Goal: Use online tool/utility: Utilize a website feature to perform a specific function

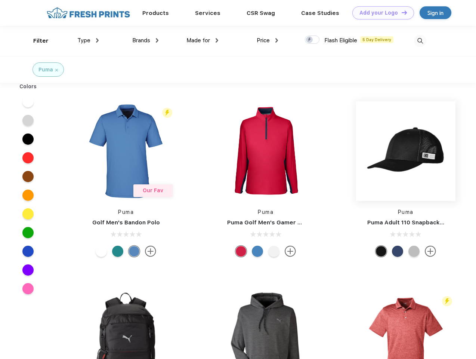
scroll to position [0, 0]
click at [380, 13] on link "Add your Logo Design Tool" at bounding box center [383, 12] width 62 height 13
click at [0, 0] on div "Design Tool" at bounding box center [0, 0] width 0 height 0
click at [401, 12] on link "Add your Logo Design Tool" at bounding box center [383, 12] width 62 height 13
click at [36, 41] on div "Filter" at bounding box center [40, 41] width 15 height 9
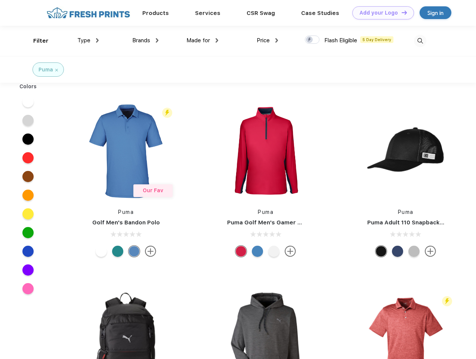
click at [88, 40] on span "Type" at bounding box center [83, 40] width 13 height 7
click at [145, 40] on span "Brands" at bounding box center [141, 40] width 18 height 7
click at [202, 40] on span "Made for" at bounding box center [198, 40] width 24 height 7
click at [268, 40] on span "Price" at bounding box center [263, 40] width 13 height 7
click at [312, 40] on div at bounding box center [312, 39] width 15 height 8
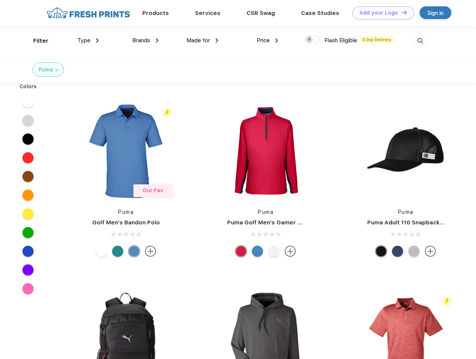
click at [310, 40] on input "checkbox" at bounding box center [307, 37] width 5 height 5
click at [420, 41] on img at bounding box center [420, 41] width 12 height 12
